Goal: Information Seeking & Learning: Learn about a topic

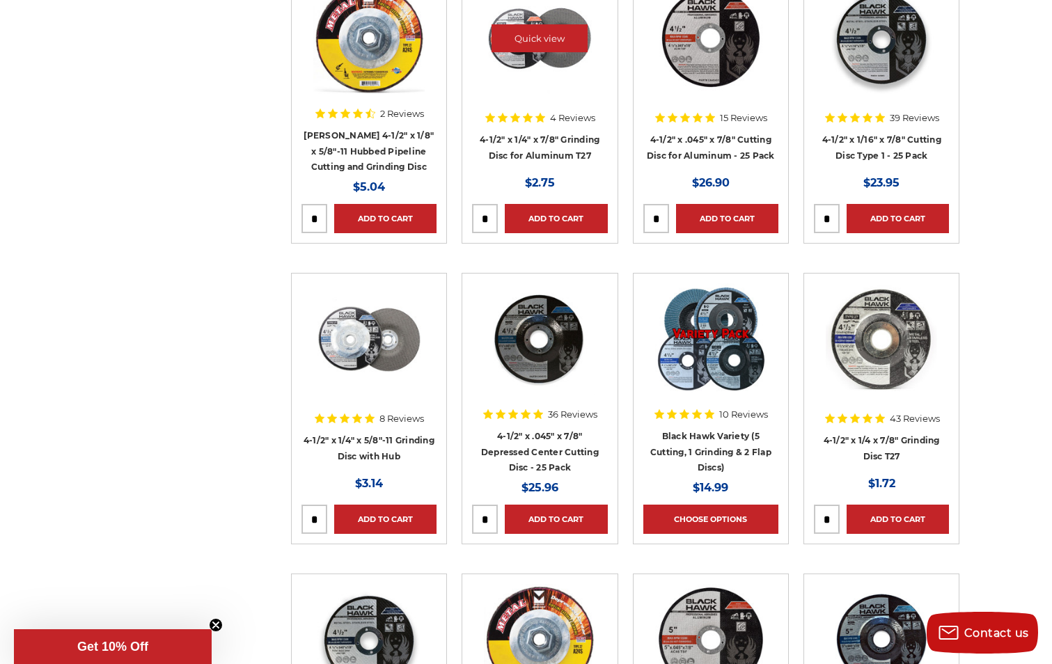
scroll to position [1462, 0]
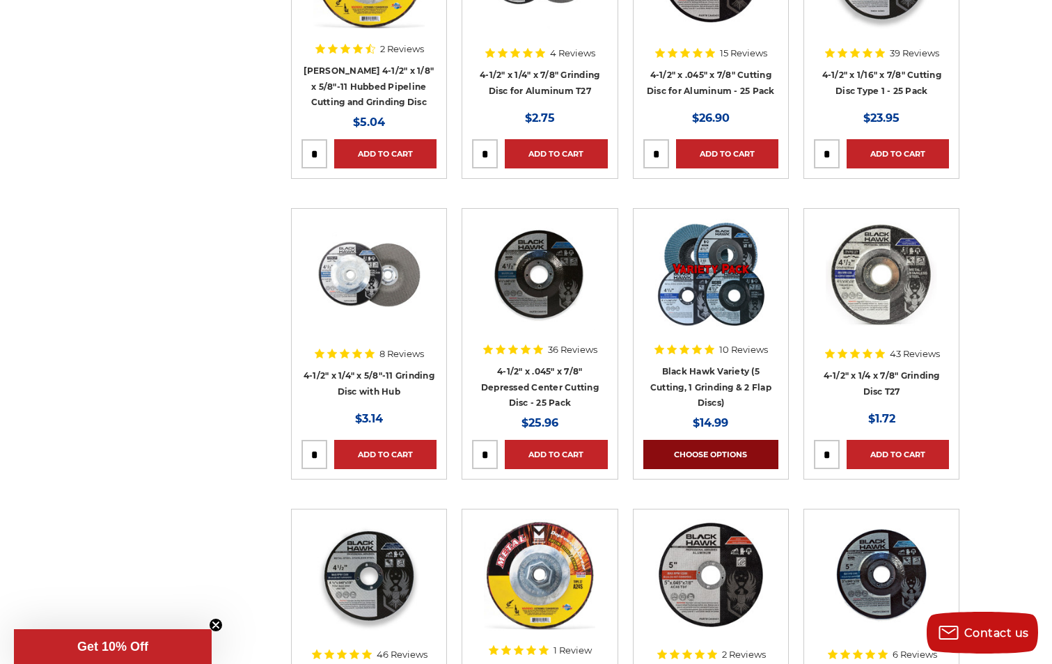
click at [739, 448] on link "Choose Options" at bounding box center [710, 454] width 135 height 29
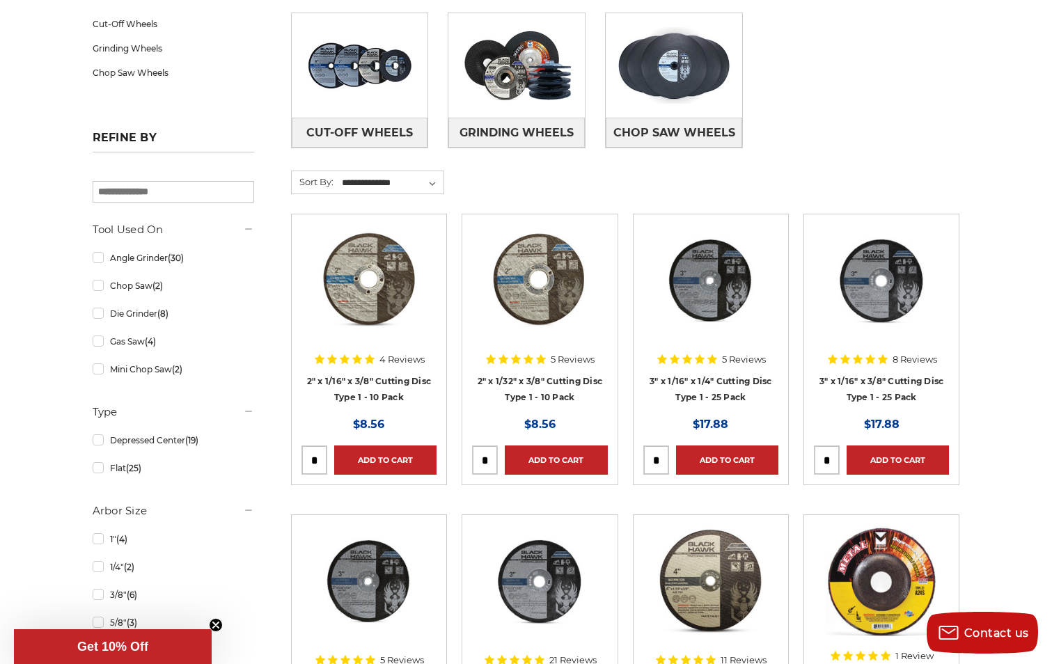
scroll to position [279, 0]
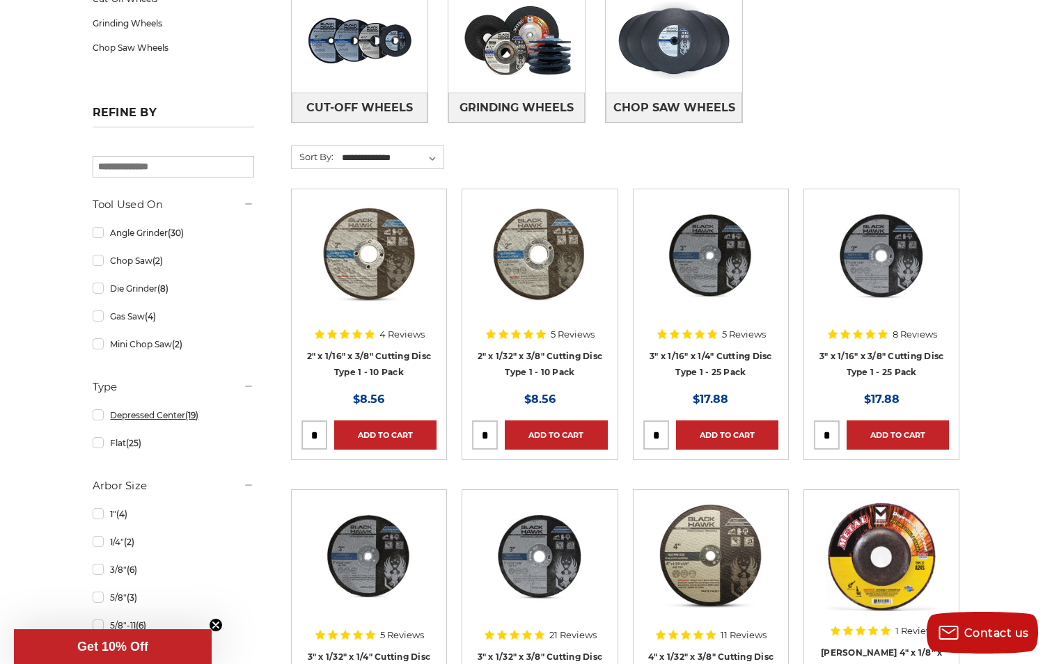
click at [100, 414] on link "Depressed Center (19)" at bounding box center [174, 415] width 162 height 24
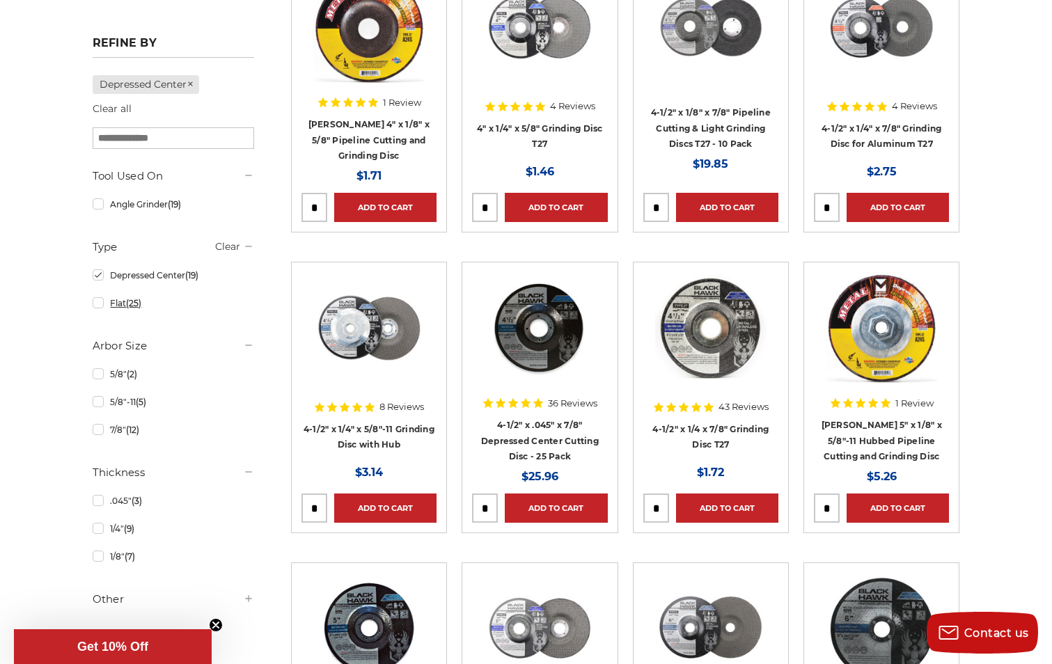
scroll to position [418, 0]
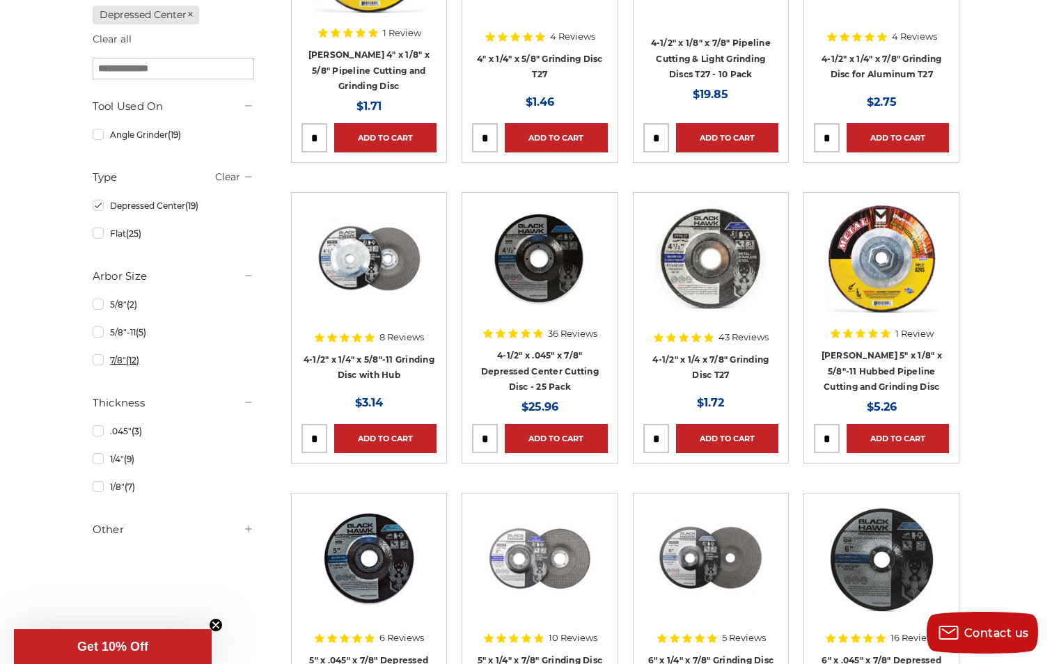
click at [100, 358] on link "7/8" (12)" at bounding box center [174, 360] width 162 height 24
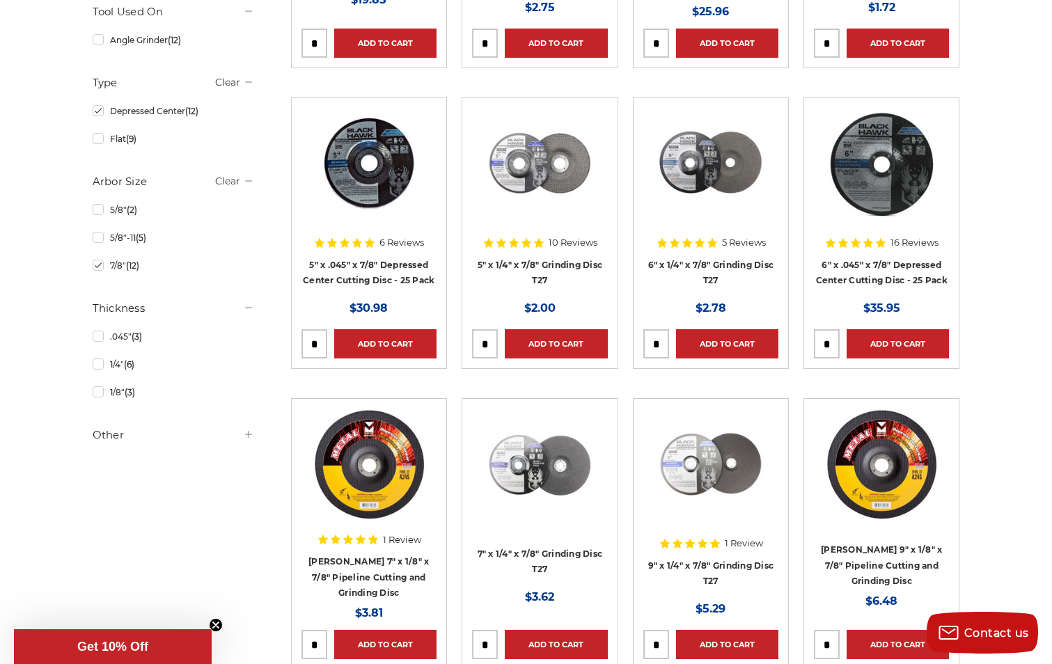
scroll to position [487, 0]
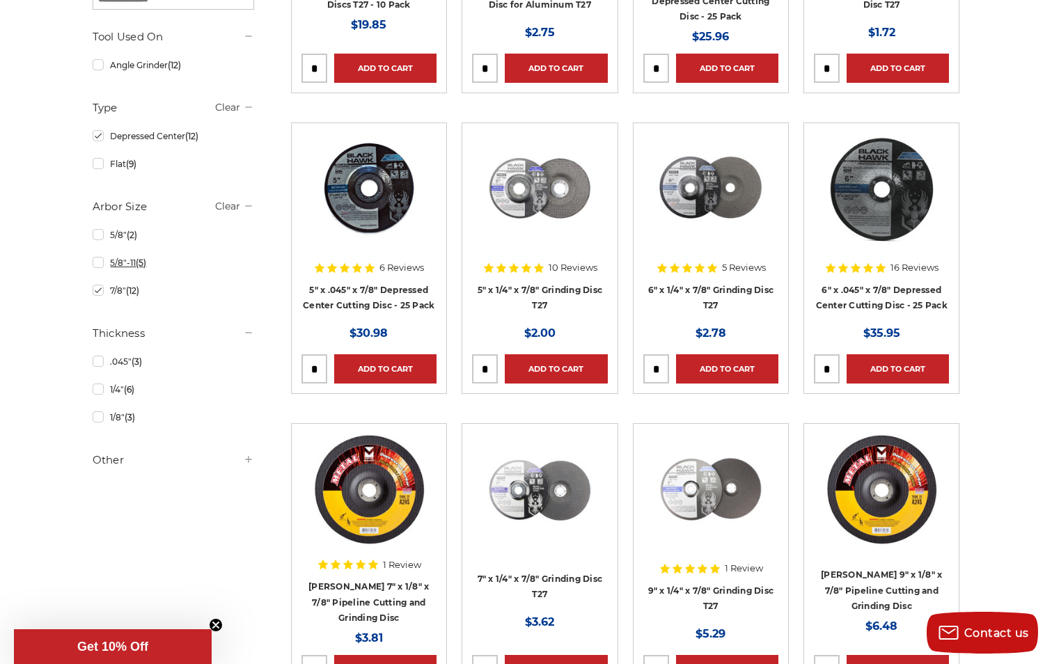
click at [100, 262] on link "5/8"-11 (5)" at bounding box center [174, 263] width 162 height 24
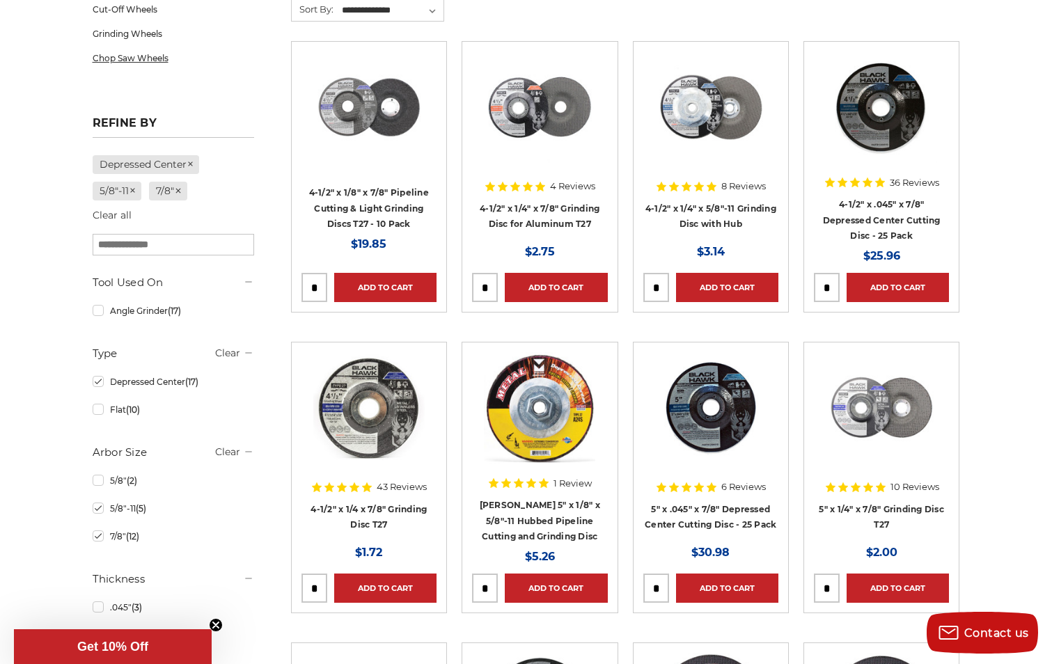
scroll to position [279, 0]
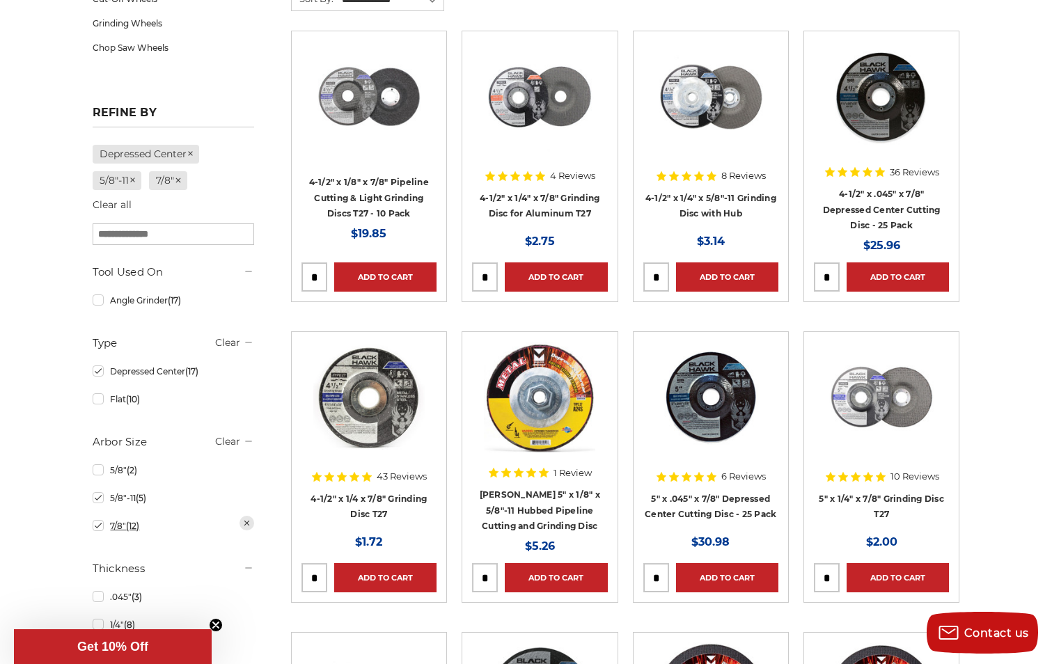
click at [95, 524] on link "7/8" (12)" at bounding box center [174, 526] width 162 height 24
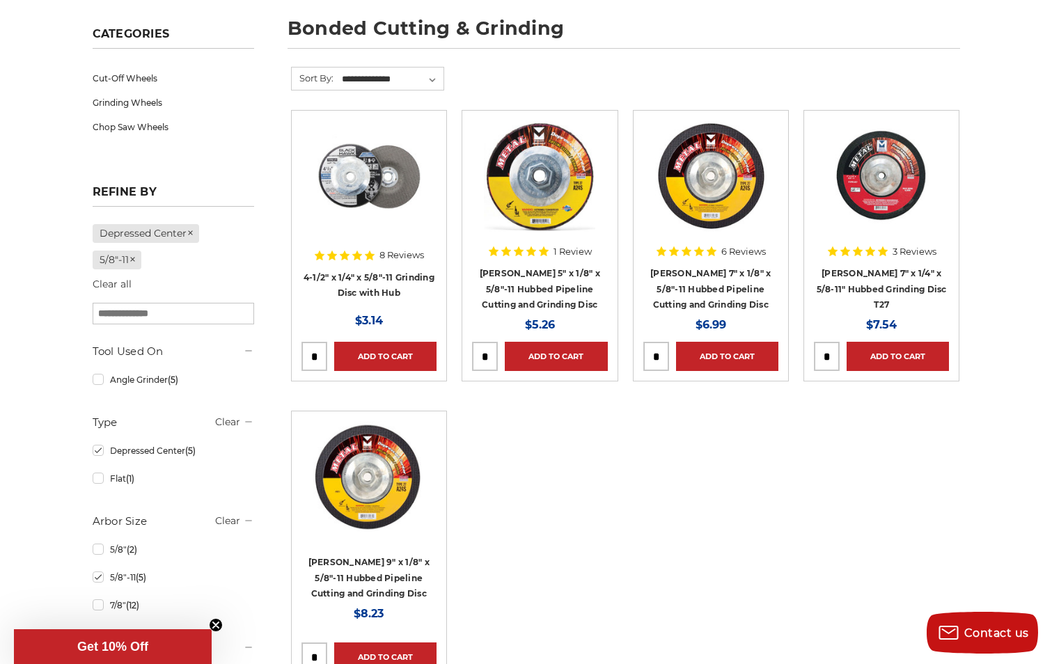
scroll to position [139, 0]
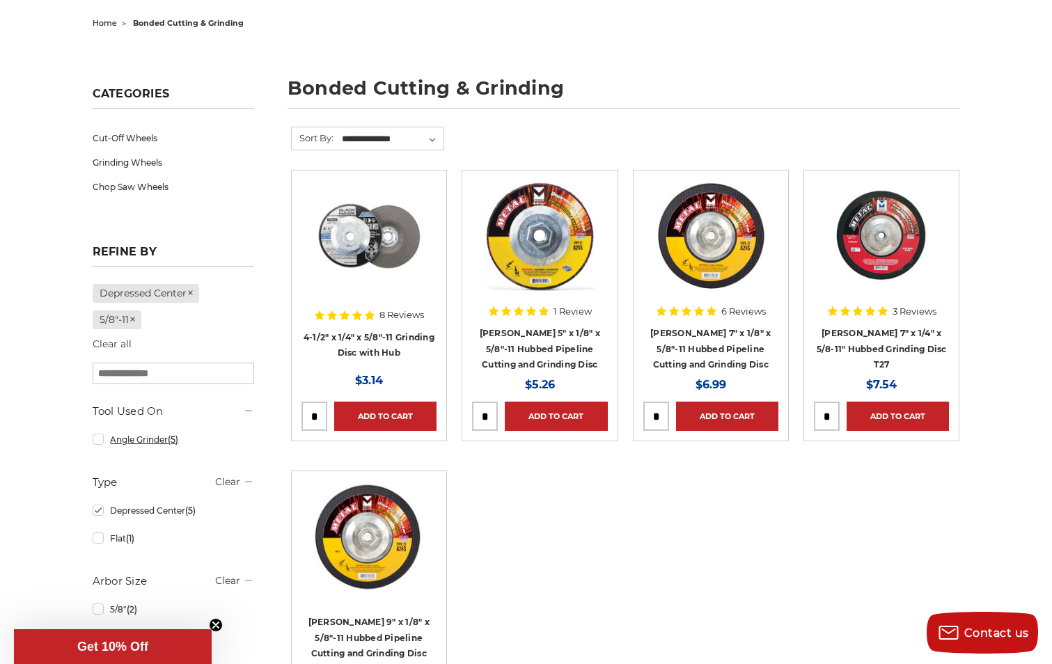
click at [101, 439] on link "Angle Grinder (5)" at bounding box center [174, 440] width 162 height 24
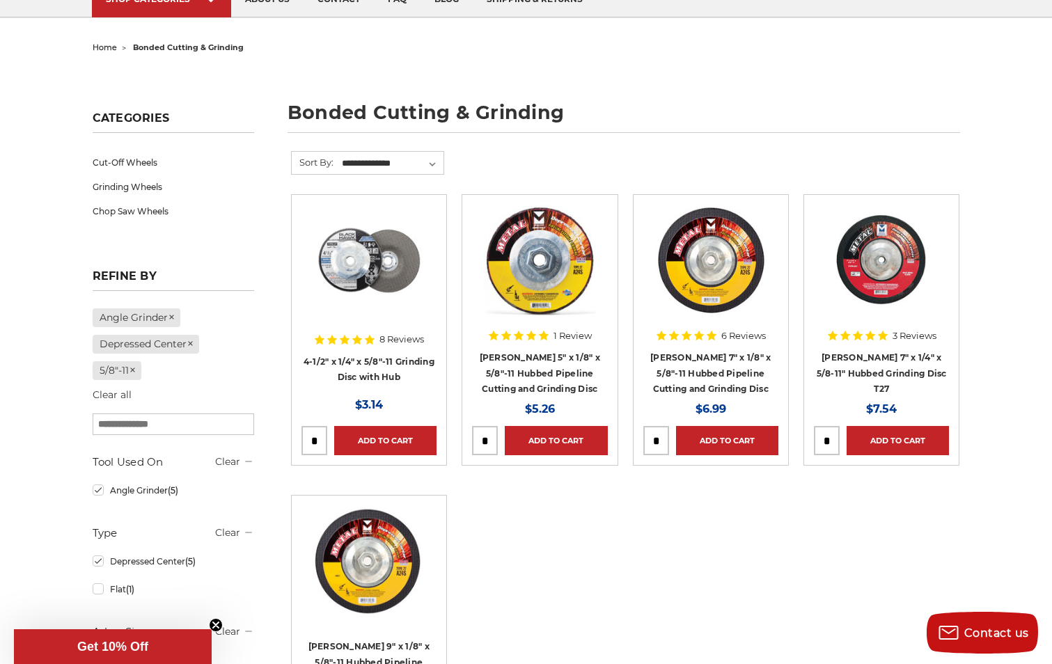
scroll to position [139, 0]
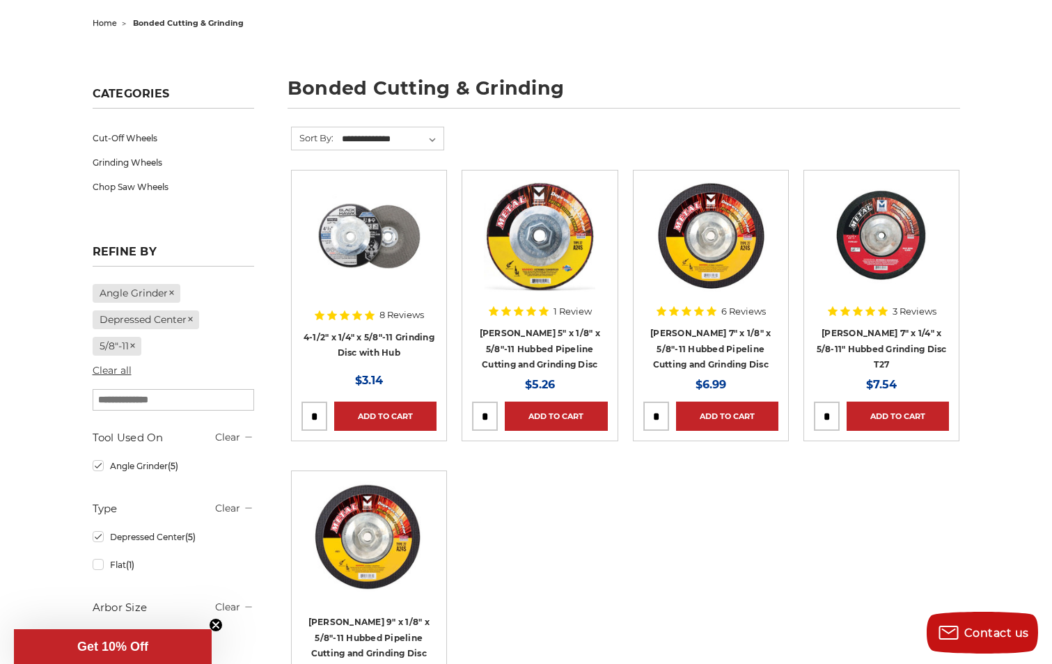
click at [119, 369] on link "Clear all" at bounding box center [112, 370] width 39 height 13
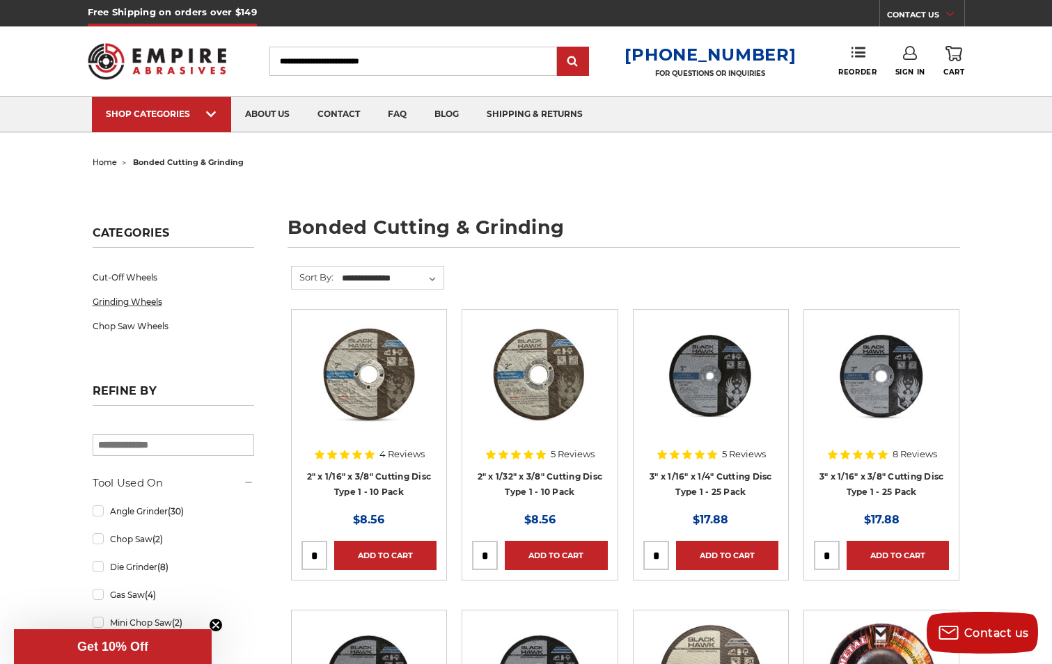
click at [153, 303] on link "Grinding Wheels" at bounding box center [174, 302] width 162 height 24
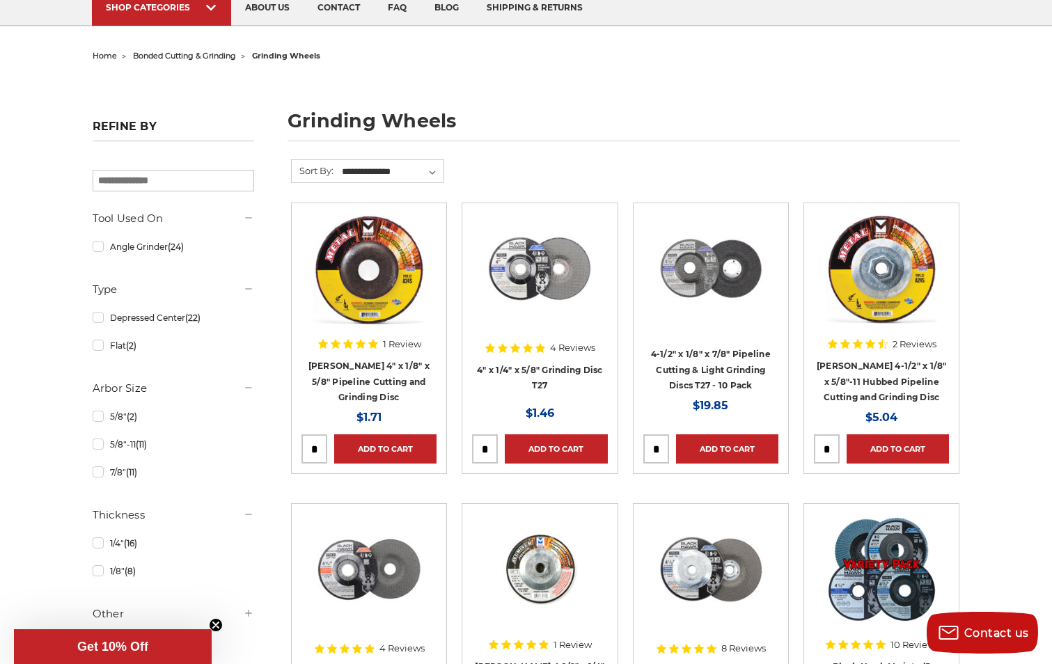
scroll to position [139, 0]
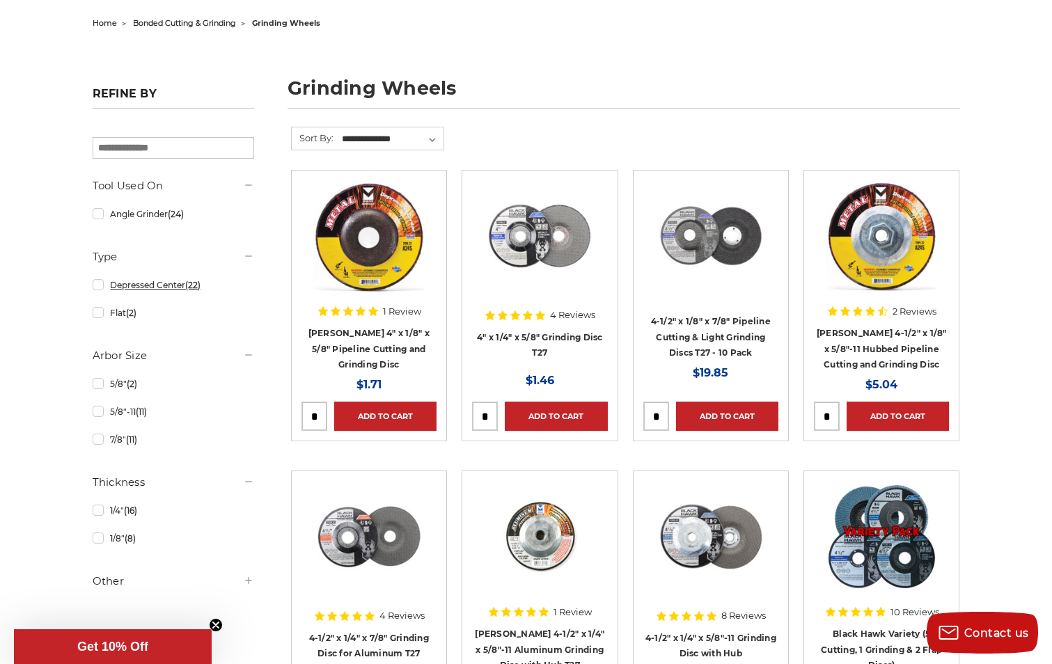
click at [95, 288] on link "Depressed Center (22)" at bounding box center [174, 285] width 162 height 24
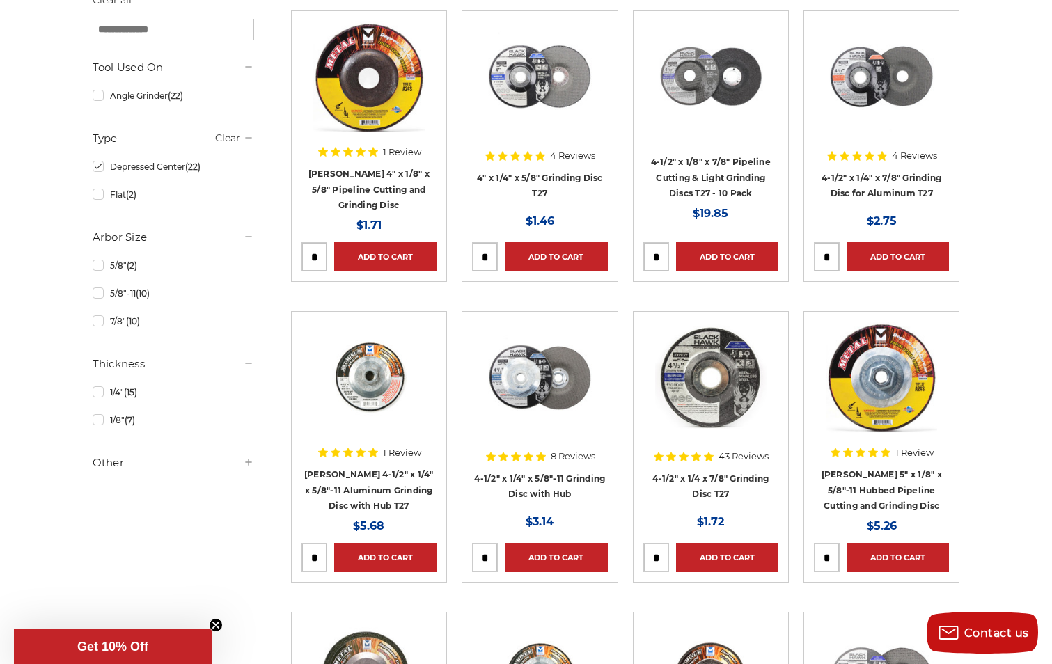
scroll to position [348, 0]
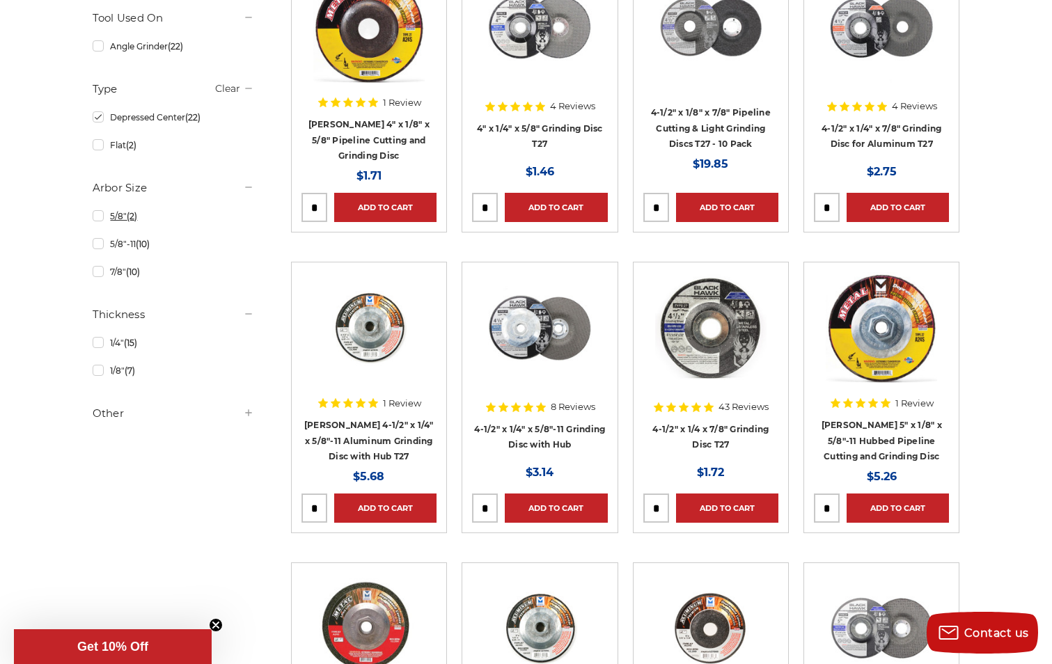
click at [99, 217] on link "5/8" (2)" at bounding box center [174, 216] width 162 height 24
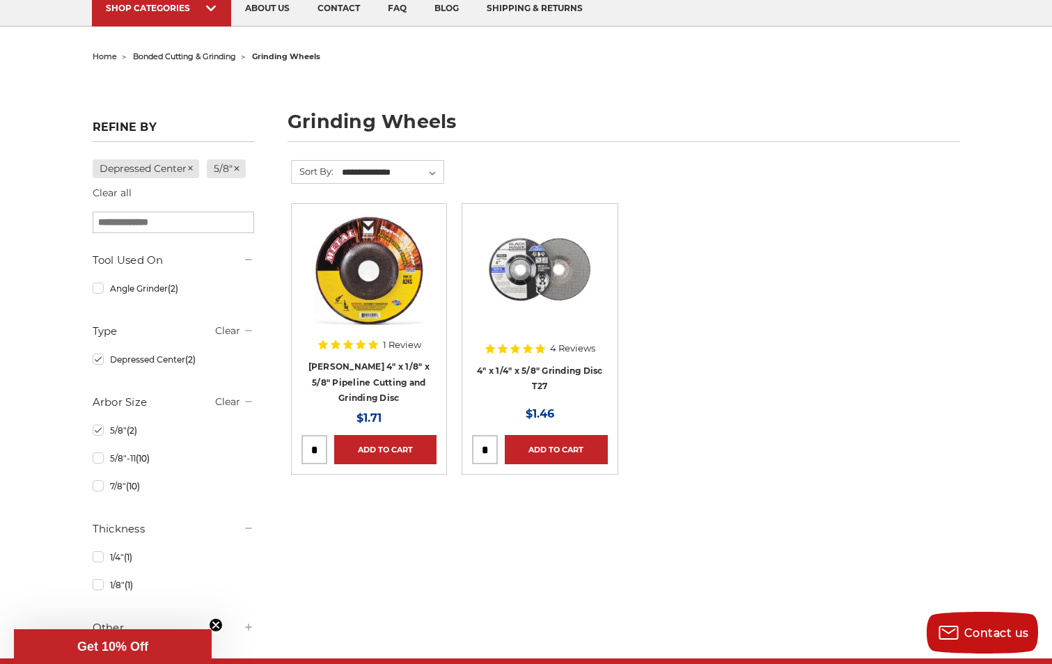
scroll to position [139, 0]
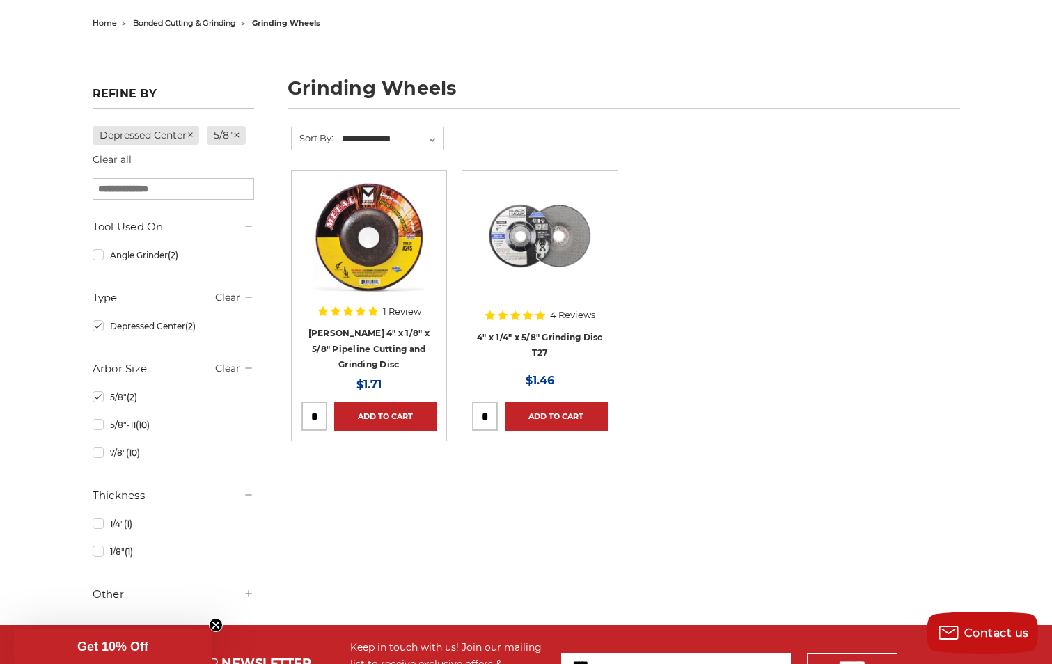
click at [97, 453] on link "7/8" (10)" at bounding box center [174, 453] width 162 height 24
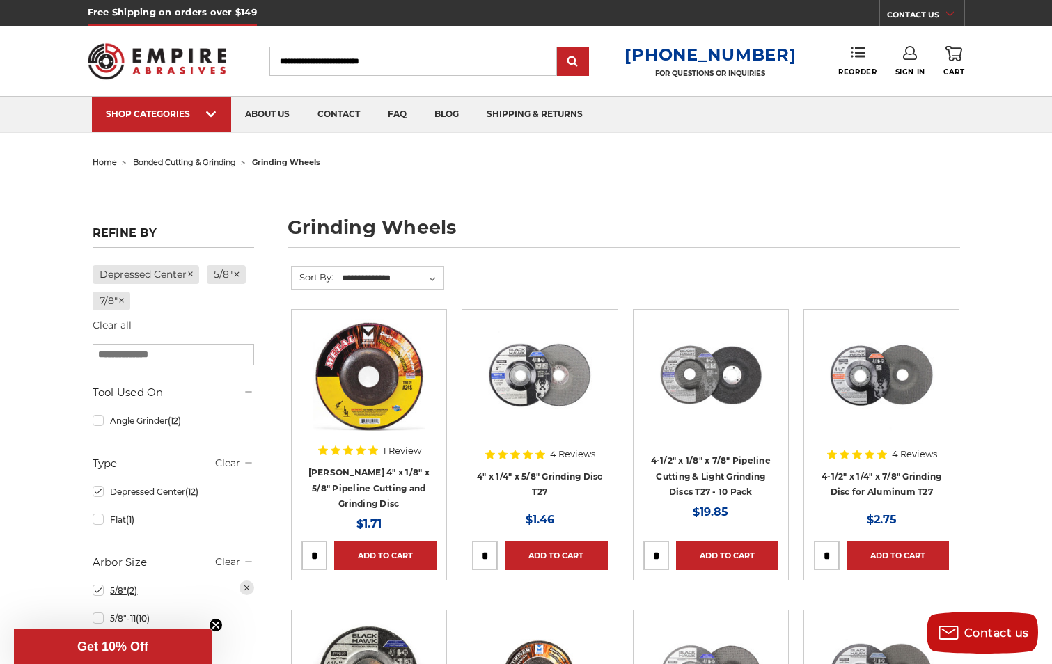
click at [100, 586] on link "5/8" (2)" at bounding box center [174, 591] width 162 height 24
